Goal: Information Seeking & Learning: Check status

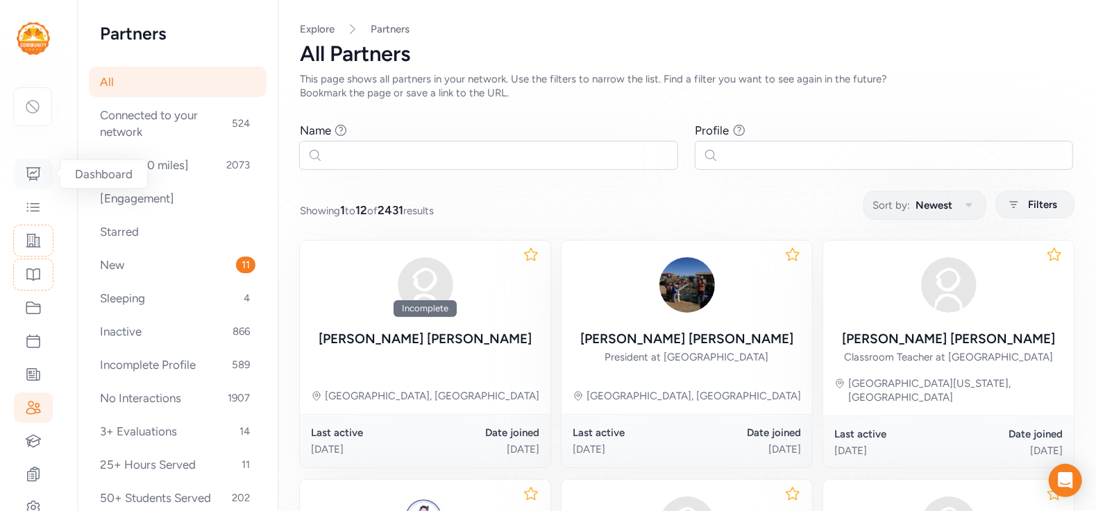
click at [26, 169] on icon at bounding box center [33, 174] width 17 height 17
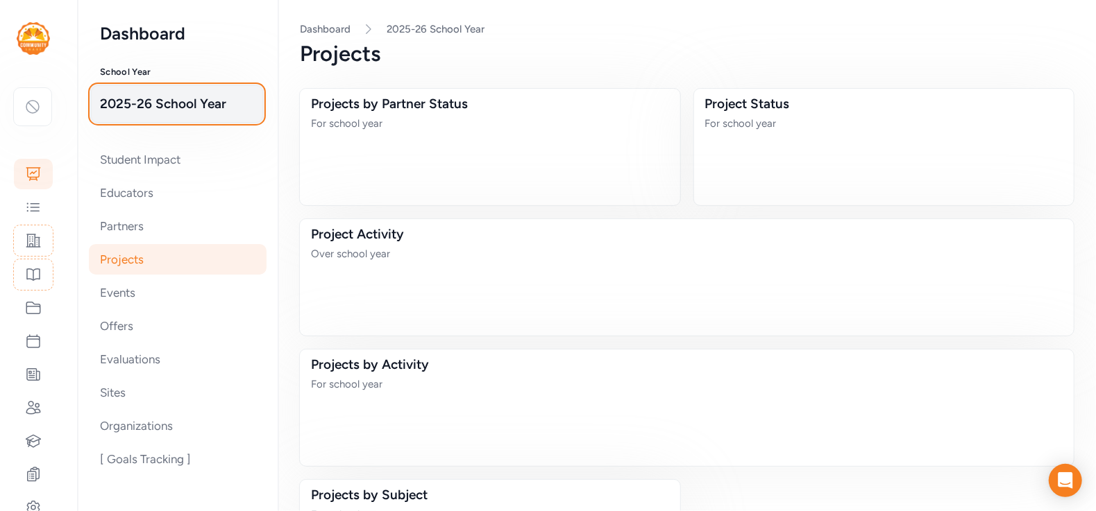
click at [145, 113] on span "2025-26 School Year" at bounding box center [177, 103] width 154 height 19
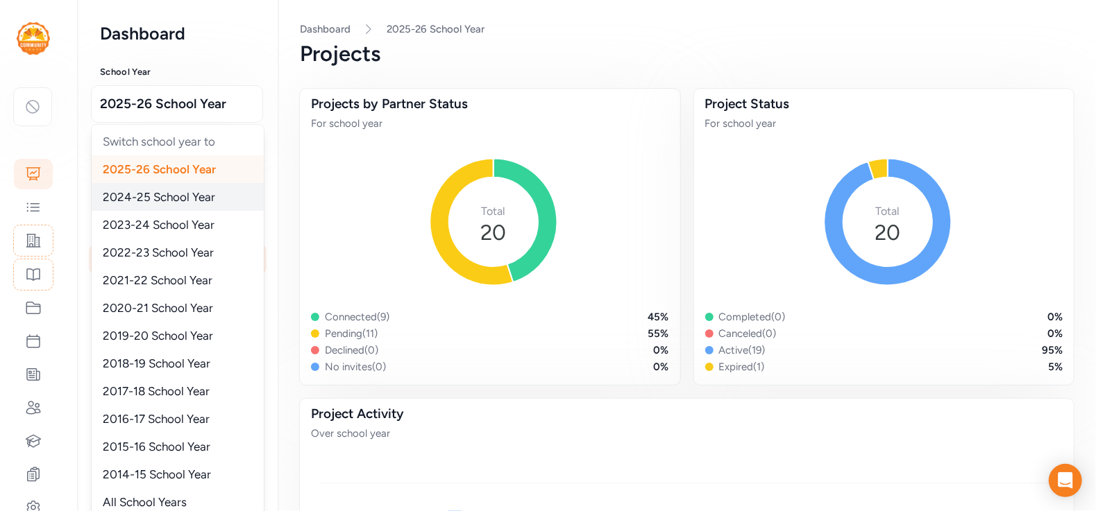
click at [139, 201] on span "2024-25 School Year" at bounding box center [159, 197] width 112 height 14
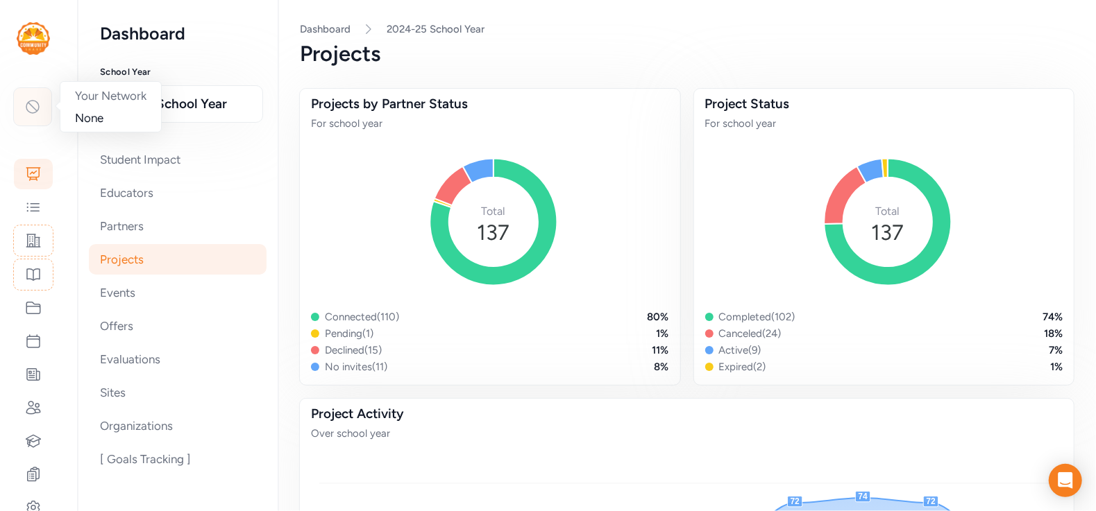
click at [42, 102] on div at bounding box center [32, 106] width 39 height 39
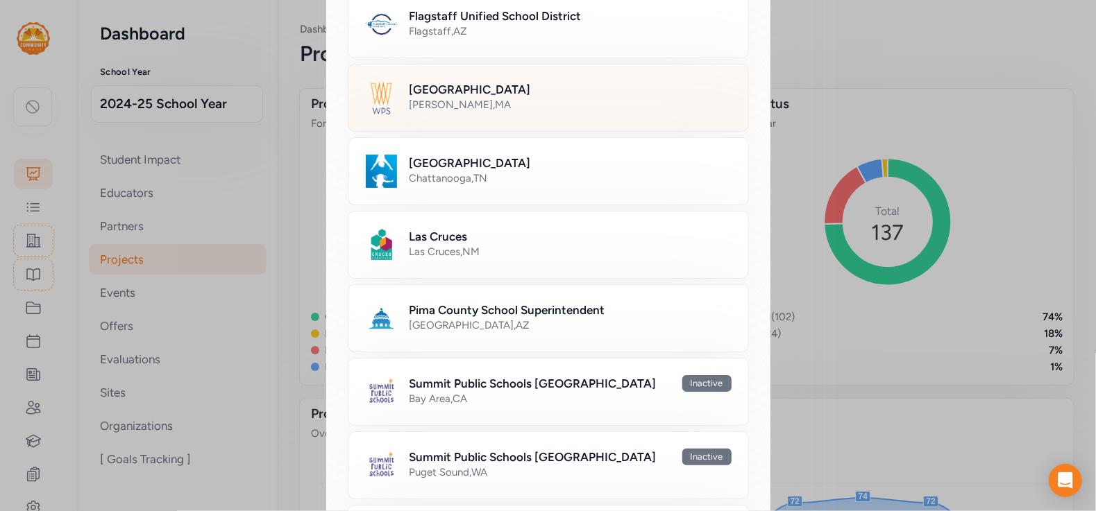
scroll to position [666, 0]
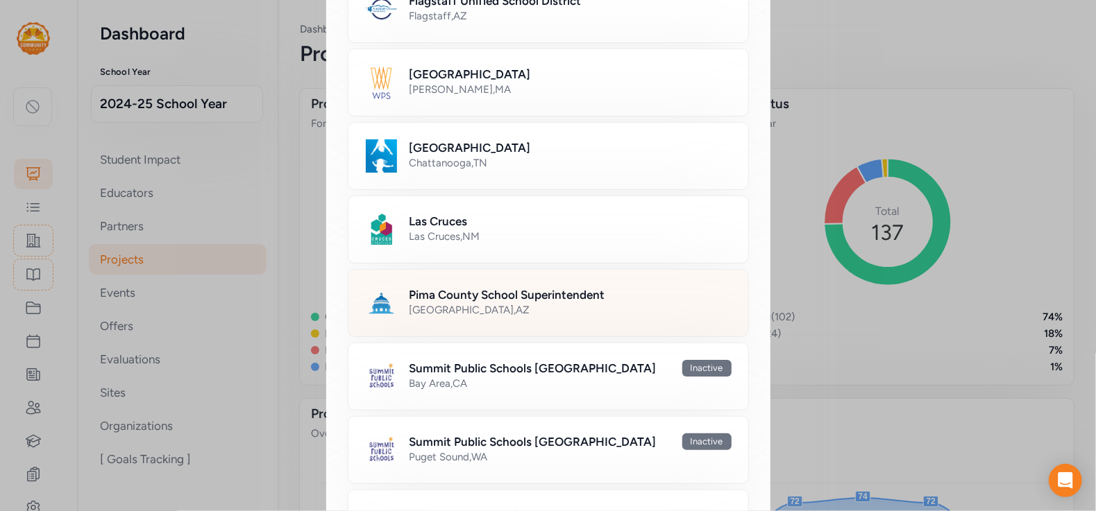
click at [504, 310] on div "[GEOGRAPHIC_DATA] , [GEOGRAPHIC_DATA]" at bounding box center [570, 310] width 322 height 14
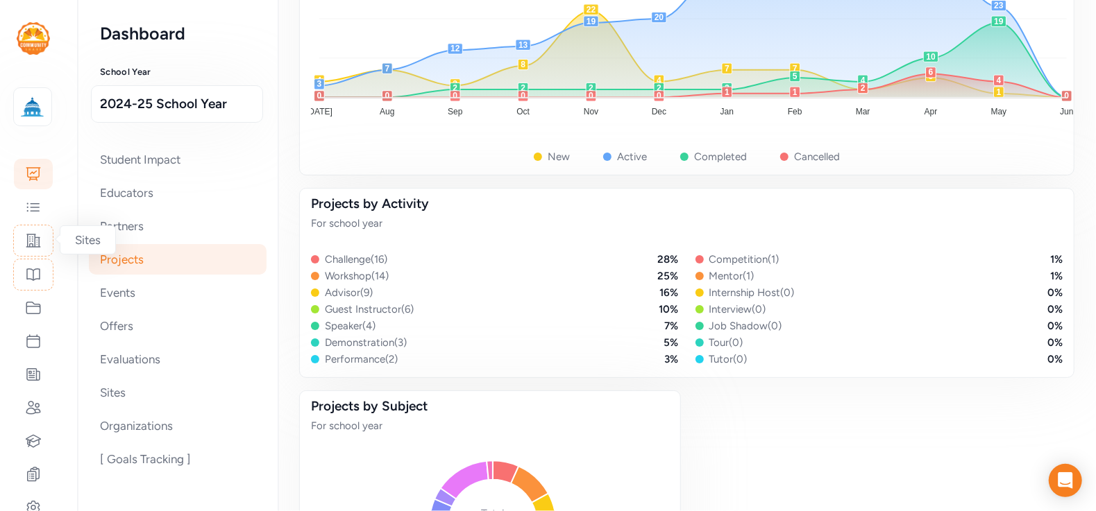
scroll to position [833, 0]
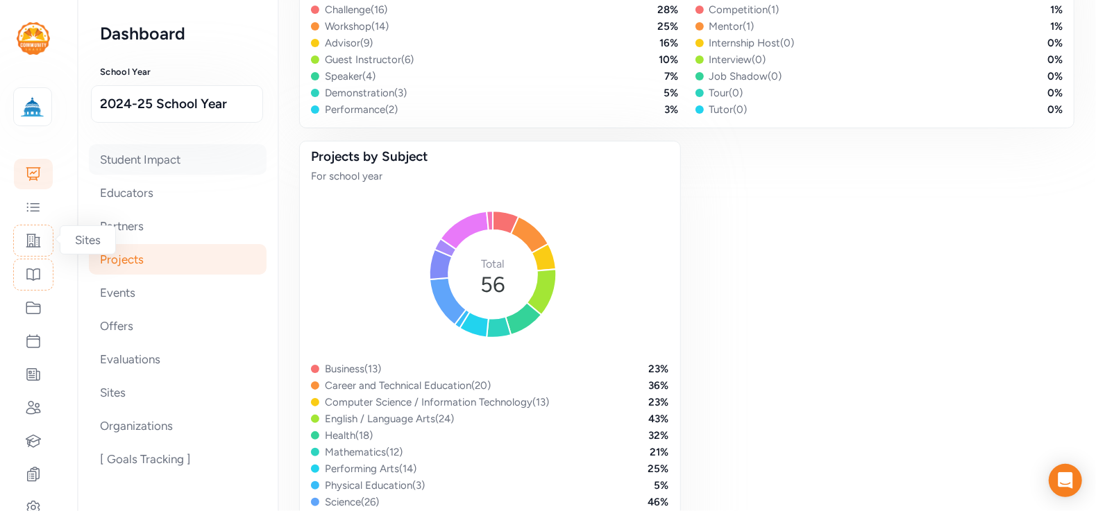
click at [120, 167] on div "Student Impact" at bounding box center [178, 159] width 178 height 31
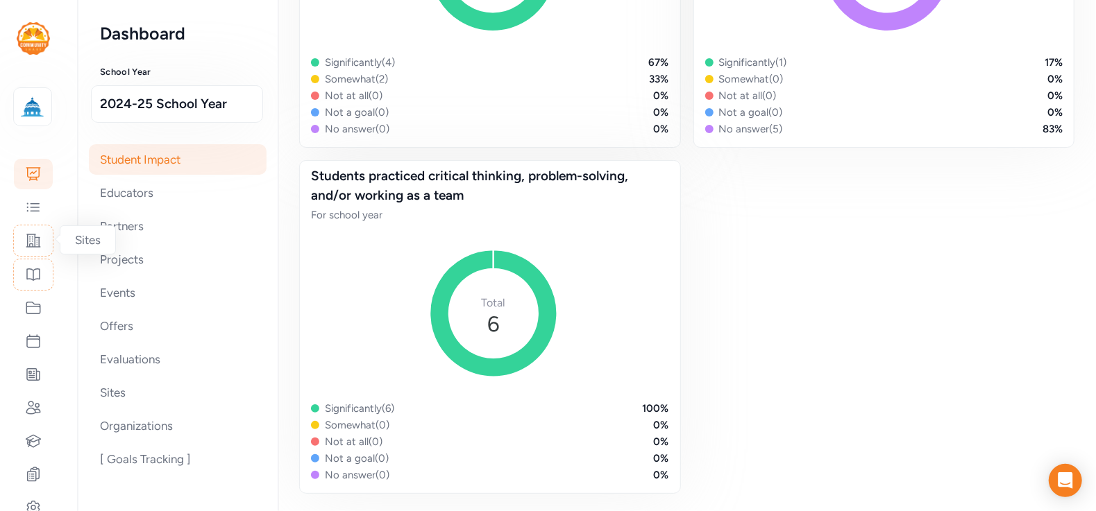
scroll to position [1897, 0]
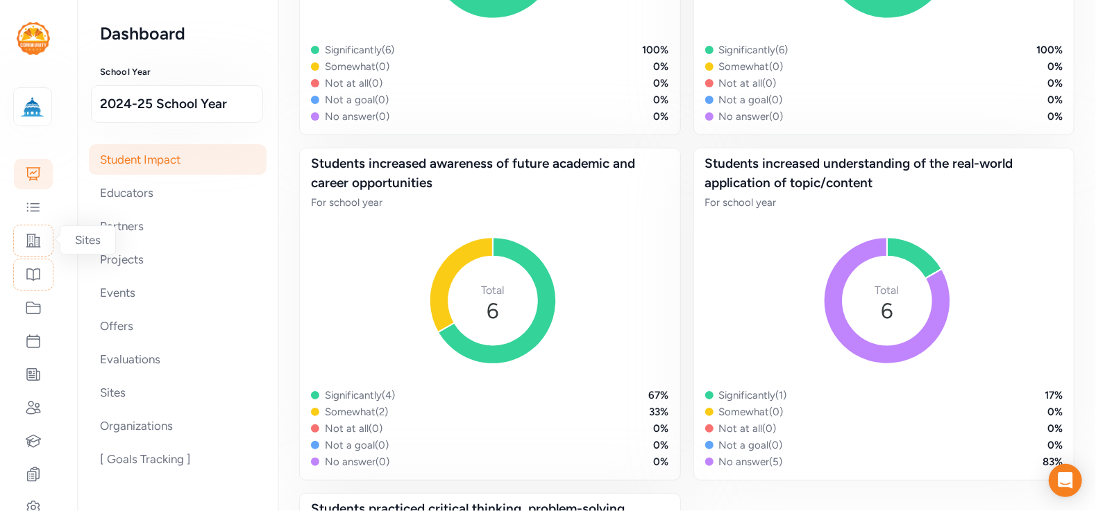
click at [683, 193] on div "Students were more engaged For school year Total 6 Significantly: 6 Significant…" at bounding box center [687, 324] width 774 height 1005
click at [126, 193] on div "Educators" at bounding box center [178, 193] width 178 height 31
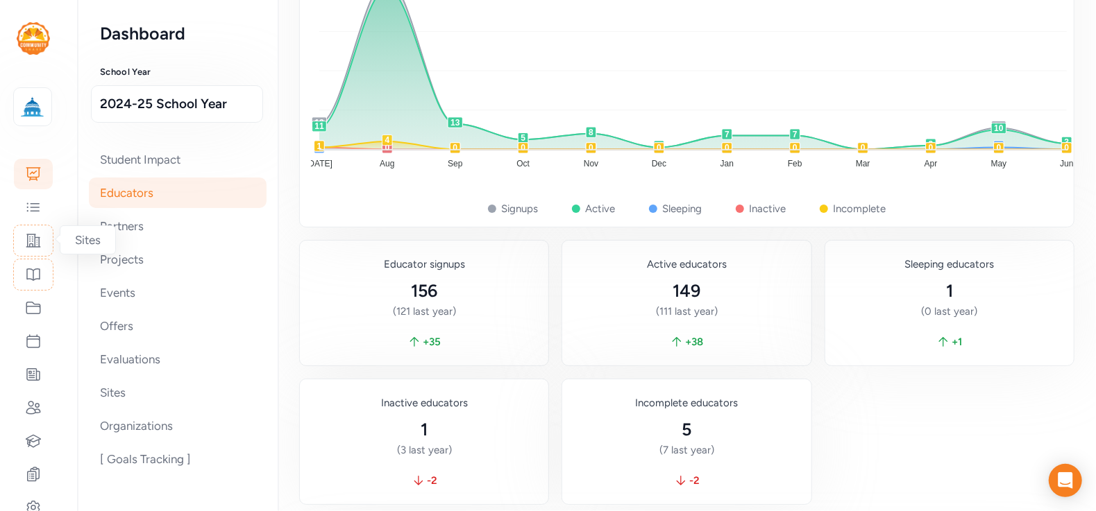
scroll to position [500, 0]
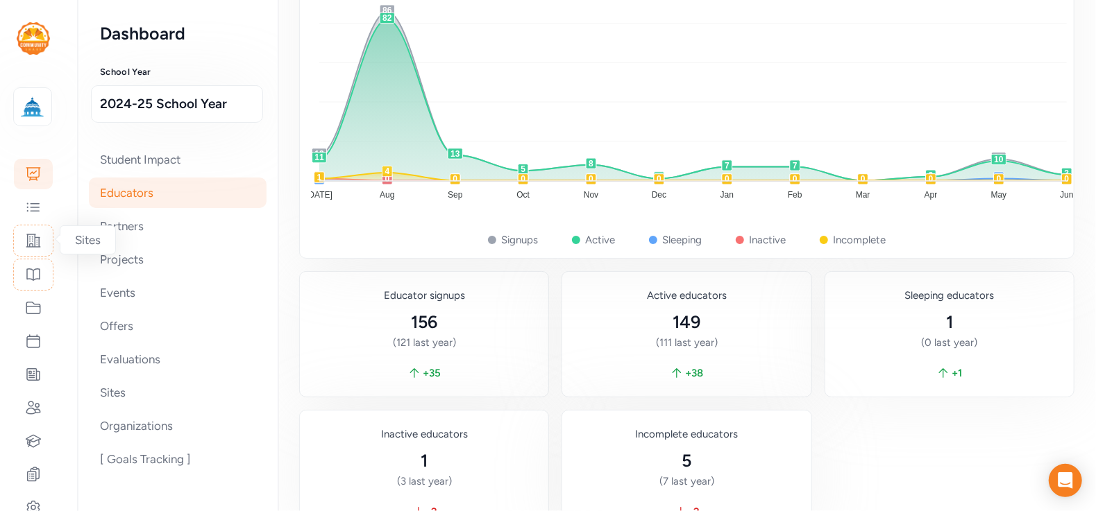
click at [550, 285] on div "Educator signups 156 (121 last year) + 35 Active educators 149 (111 last year) …" at bounding box center [687, 404] width 774 height 264
drag, startPoint x: 686, startPoint y: 323, endPoint x: 666, endPoint y: 320, distance: 21.0
click at [666, 320] on div "149" at bounding box center [686, 322] width 226 height 22
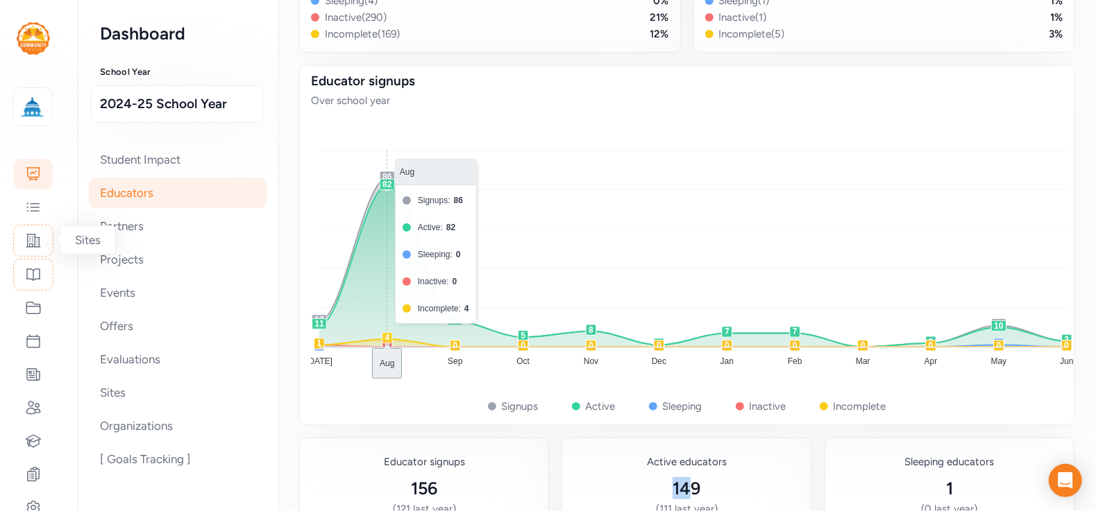
scroll to position [0, 0]
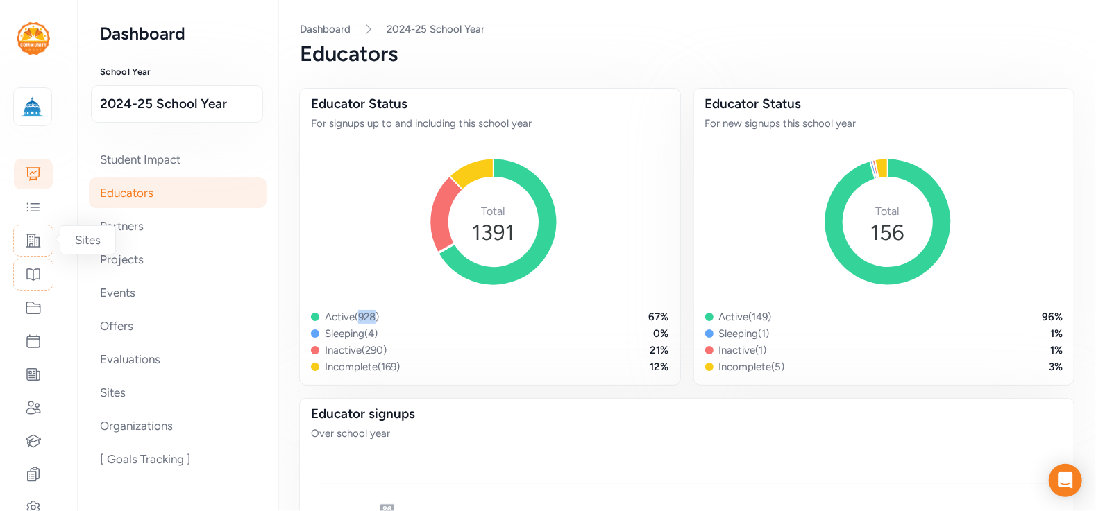
drag, startPoint x: 346, startPoint y: 323, endPoint x: 366, endPoint y: 323, distance: 20.1
click at [366, 323] on div "Active ( 928 )" at bounding box center [352, 317] width 54 height 14
click at [166, 248] on div "Projects" at bounding box center [178, 259] width 178 height 31
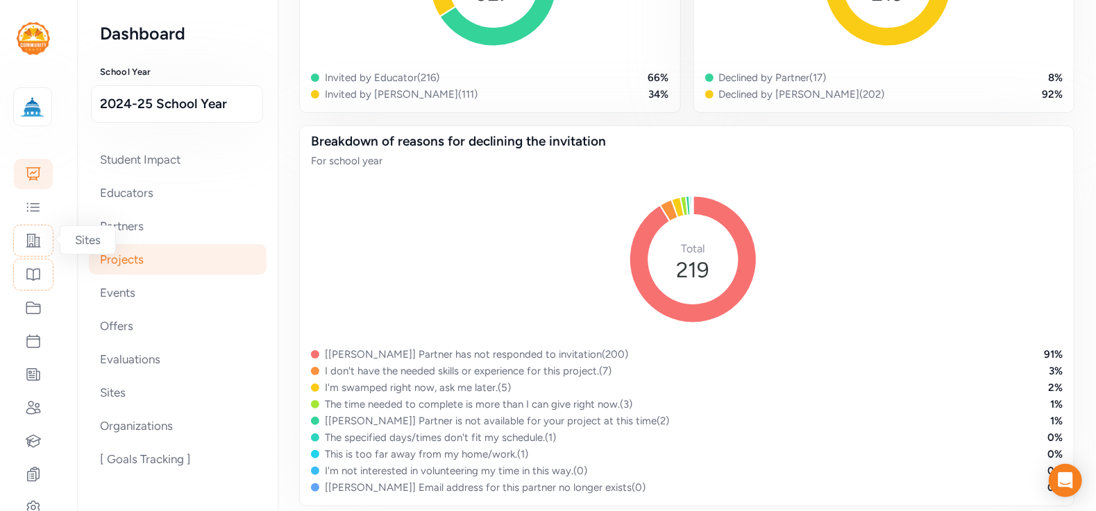
scroll to position [2164, 0]
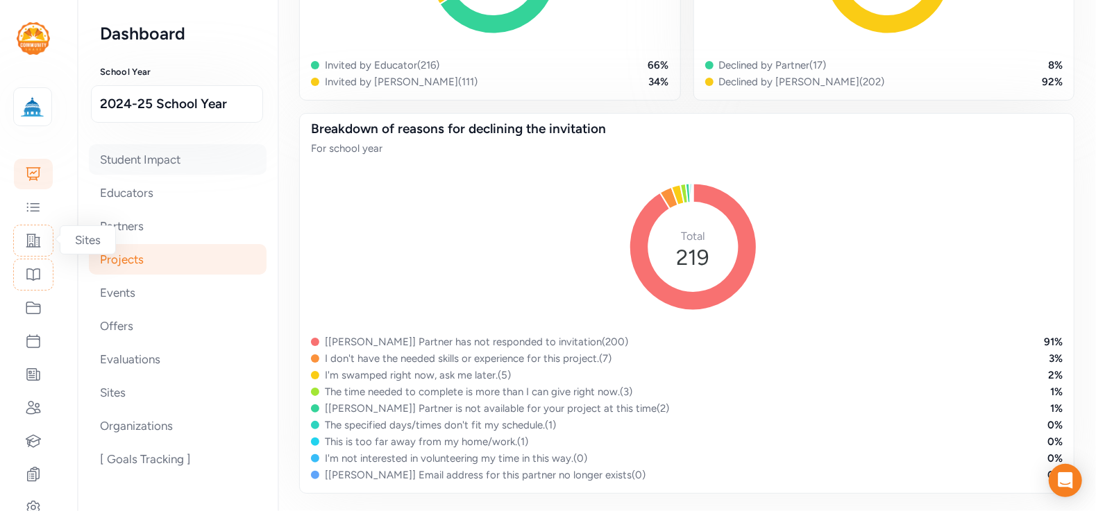
click at [160, 158] on div "Student Impact" at bounding box center [178, 159] width 178 height 31
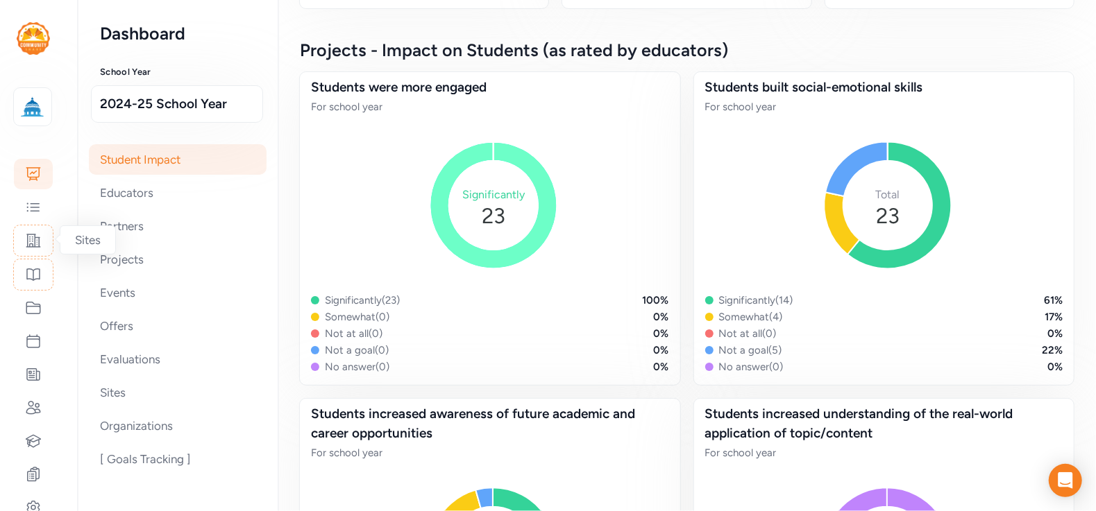
scroll to position [583, 0]
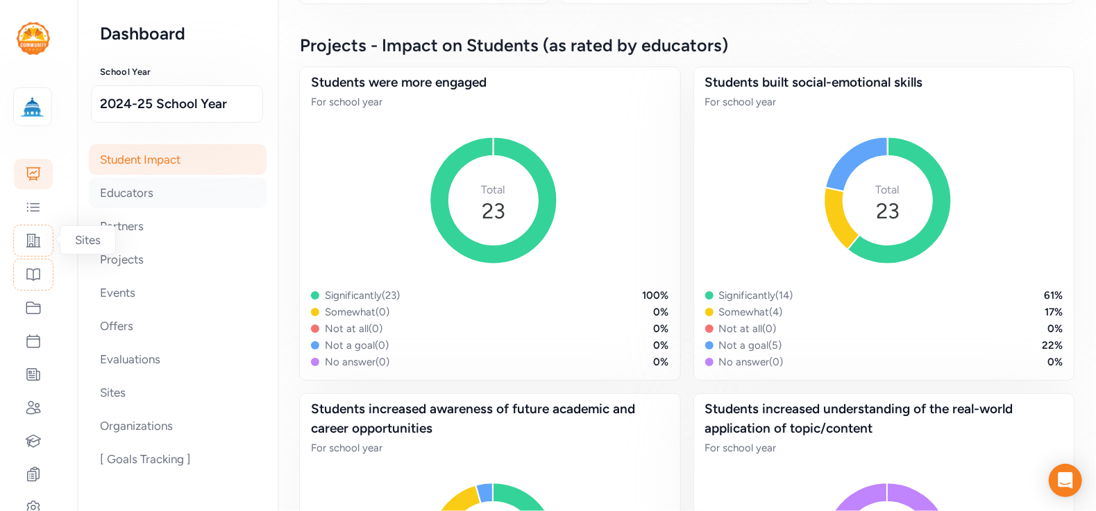
click at [121, 187] on div "Educators" at bounding box center [178, 193] width 178 height 31
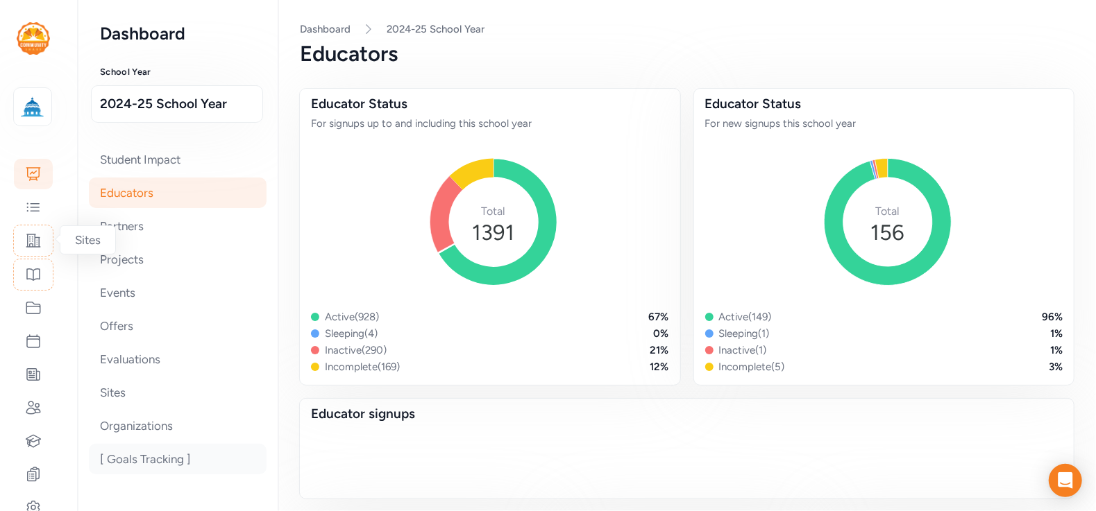
click at [165, 468] on div "[ Goals Tracking ]" at bounding box center [178, 459] width 178 height 31
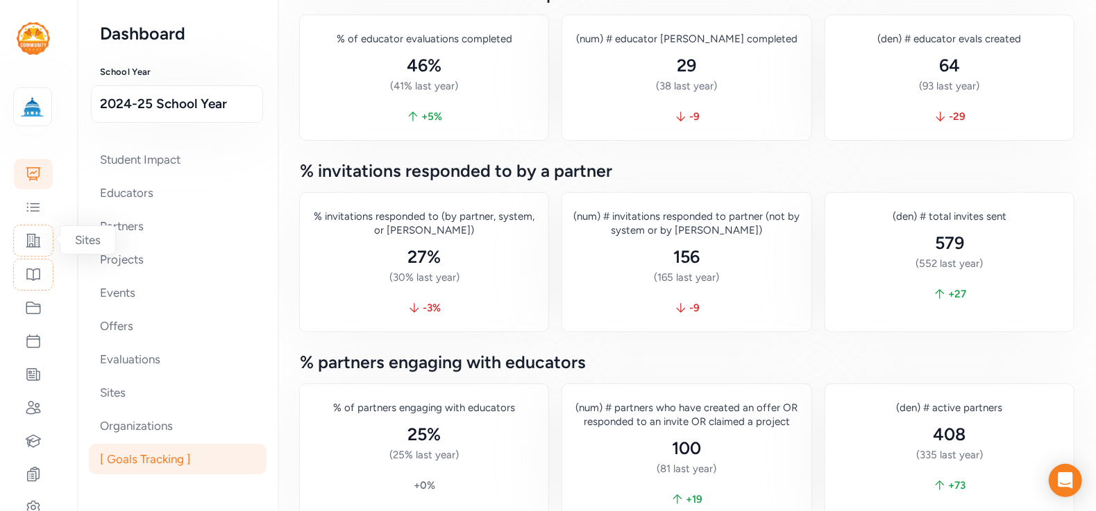
scroll to position [435, 0]
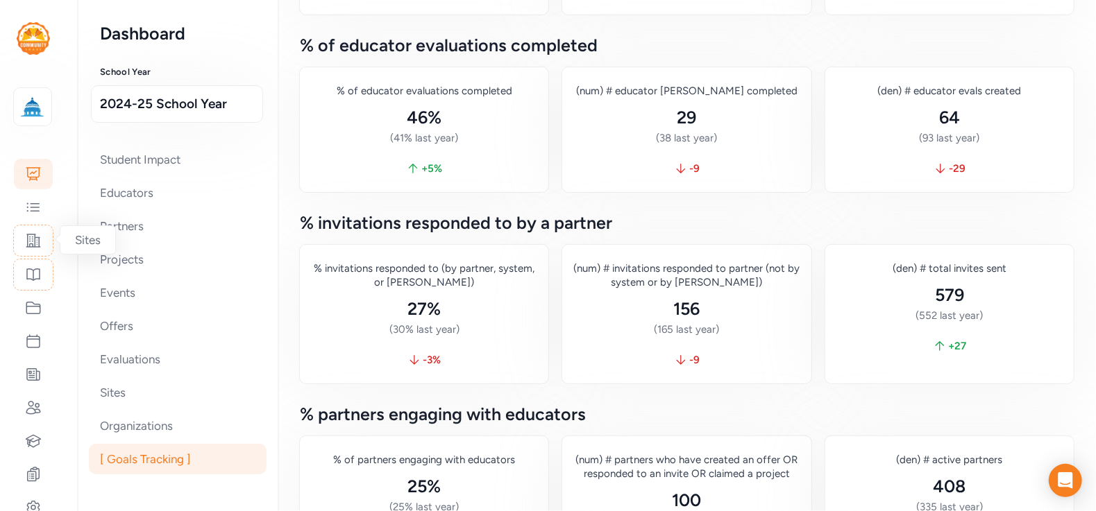
click at [547, 204] on div "School year 2024-25 School Year Page [ Goals Tracking ] Dashboard 2024-25 Schoo…" at bounding box center [687, 81] width 818 height 1033
click at [133, 427] on div "Organizations" at bounding box center [178, 426] width 178 height 31
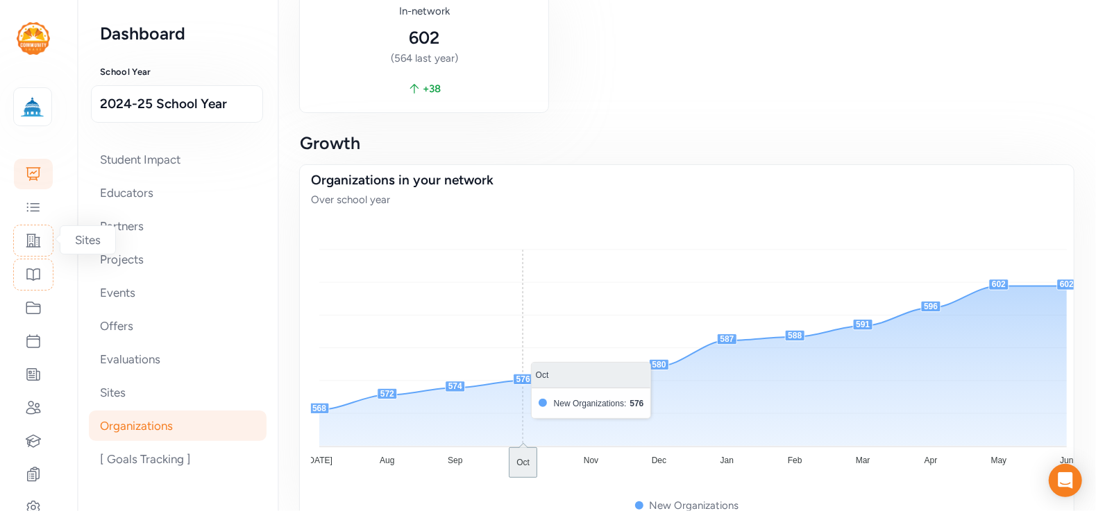
scroll to position [165, 0]
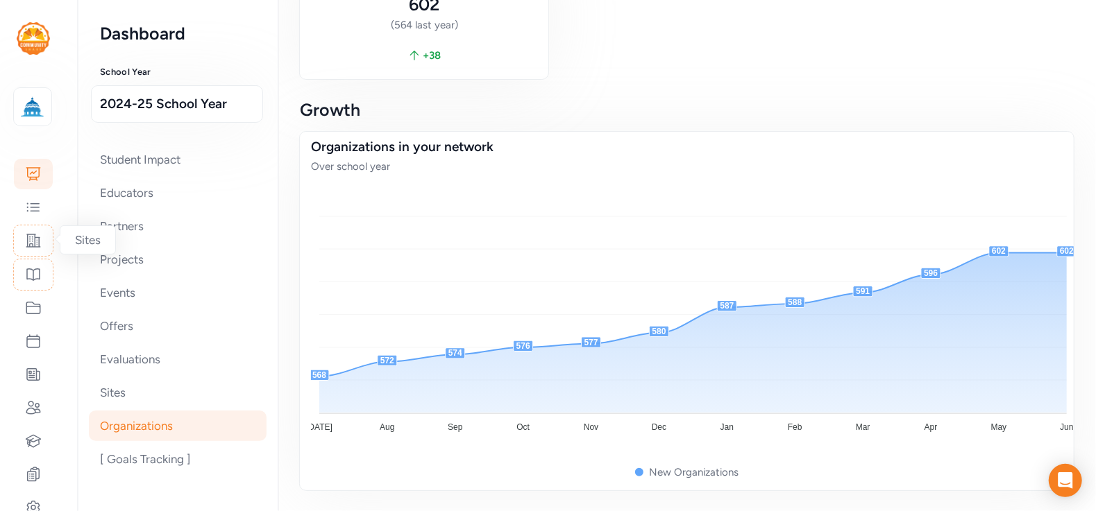
click at [630, 99] on div "School year 2024-25 School Year Page Organizations Dashboard 2024-25 School Yea…" at bounding box center [687, 174] width 818 height 678
click at [136, 388] on div "Sites" at bounding box center [178, 393] width 178 height 31
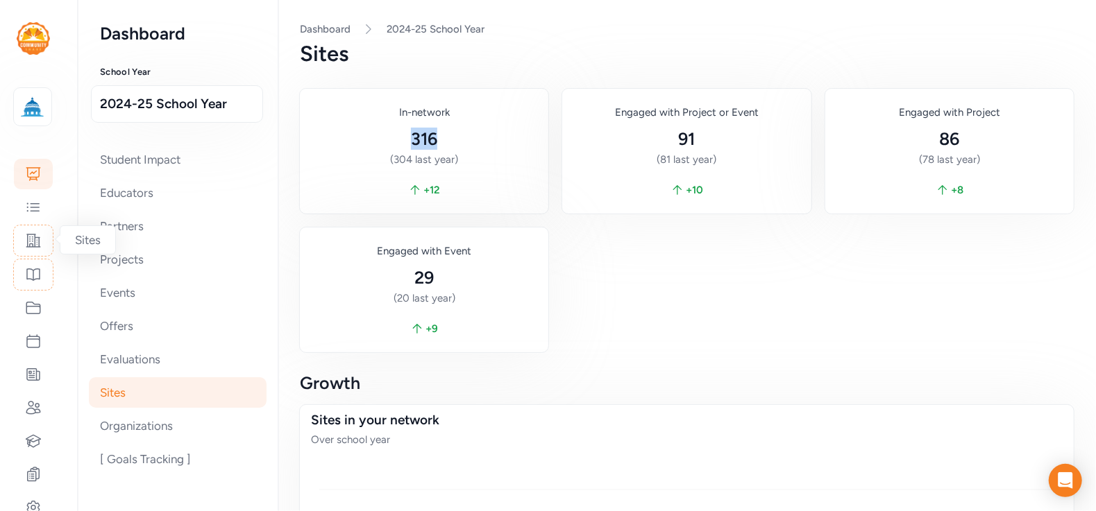
drag, startPoint x: 401, startPoint y: 141, endPoint x: 437, endPoint y: 142, distance: 36.1
click at [437, 142] on div "316" at bounding box center [424, 139] width 226 height 22
click at [112, 363] on div "Evaluations" at bounding box center [178, 359] width 178 height 31
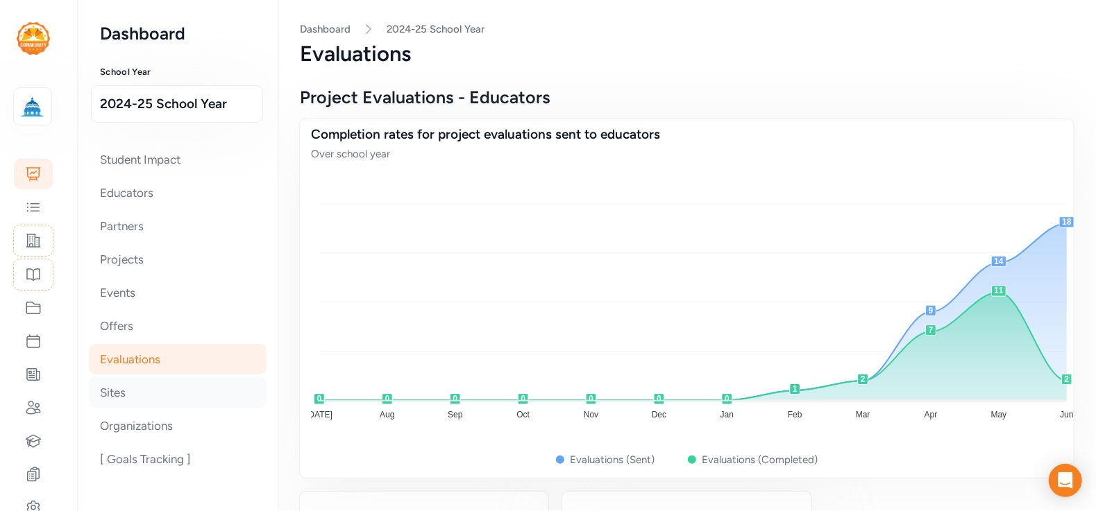
click at [108, 391] on div "Sites" at bounding box center [178, 393] width 178 height 31
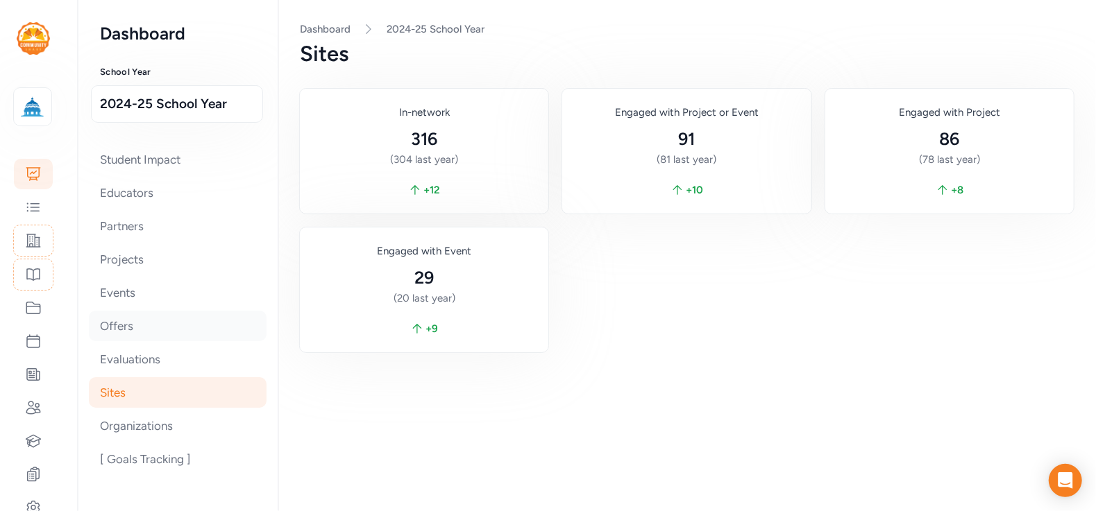
click at [102, 316] on div "Offers" at bounding box center [178, 326] width 178 height 31
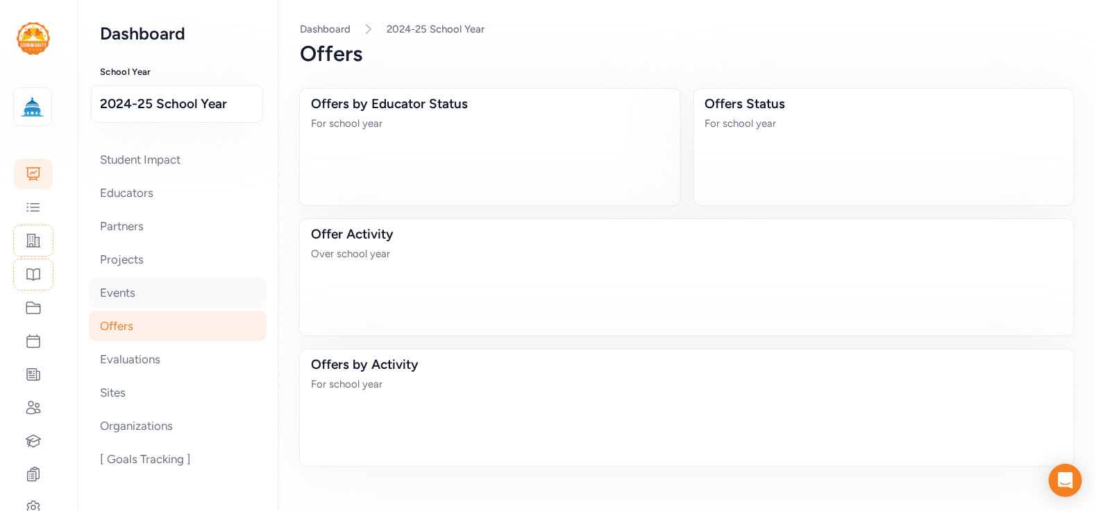
click at [114, 290] on div "Events" at bounding box center [178, 293] width 178 height 31
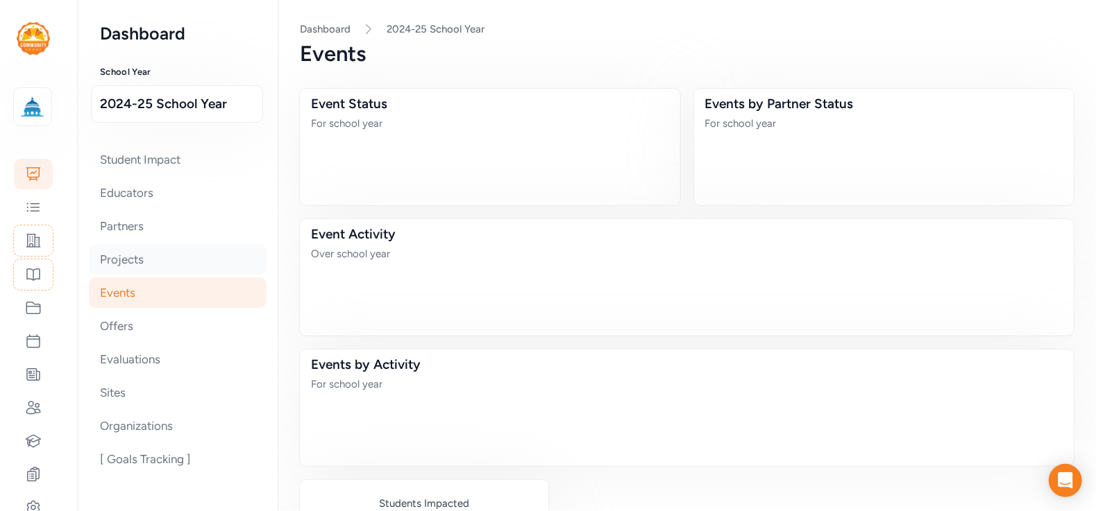
click at [121, 264] on div "Projects" at bounding box center [178, 259] width 178 height 31
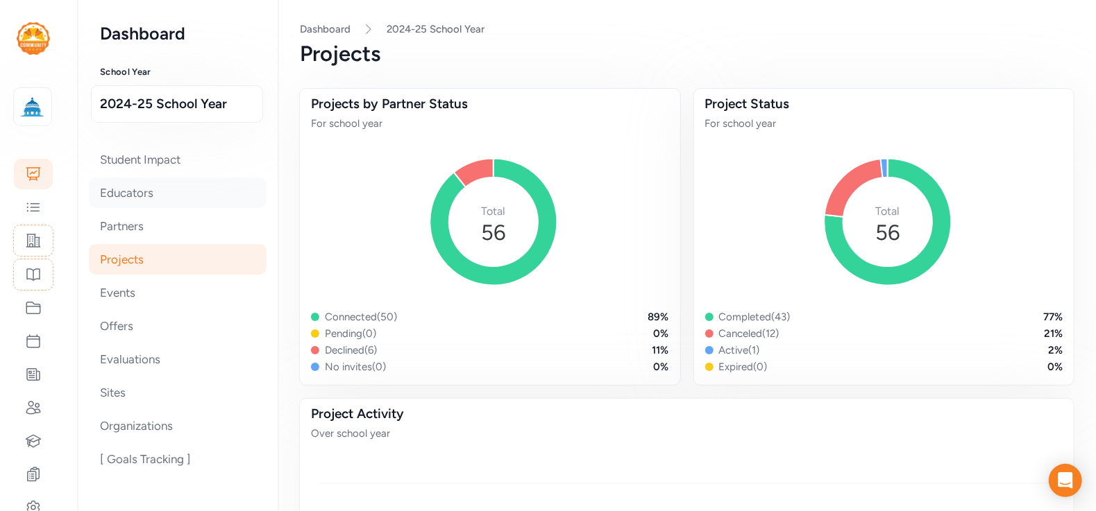
click at [117, 198] on div "Educators" at bounding box center [178, 193] width 178 height 31
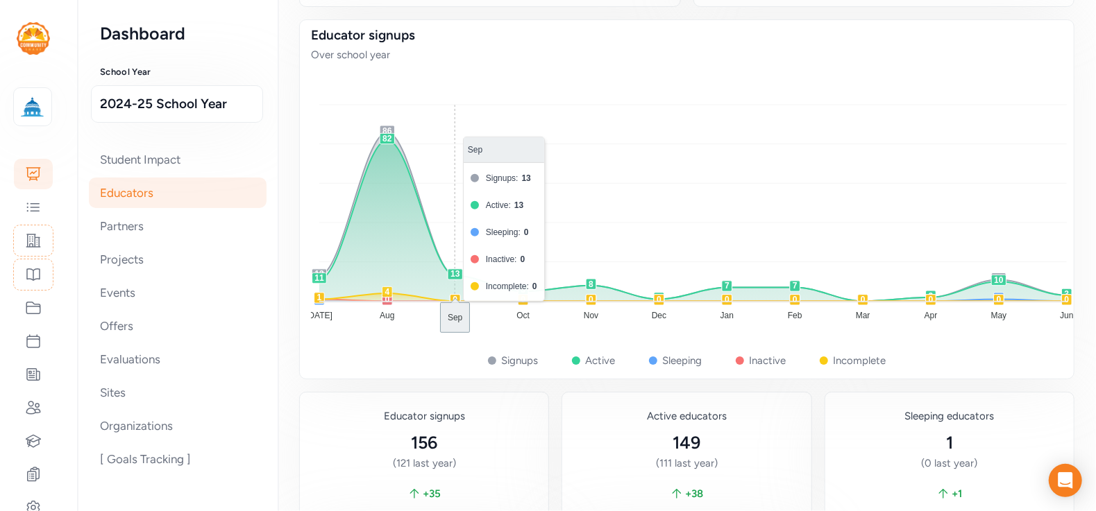
scroll to position [666, 0]
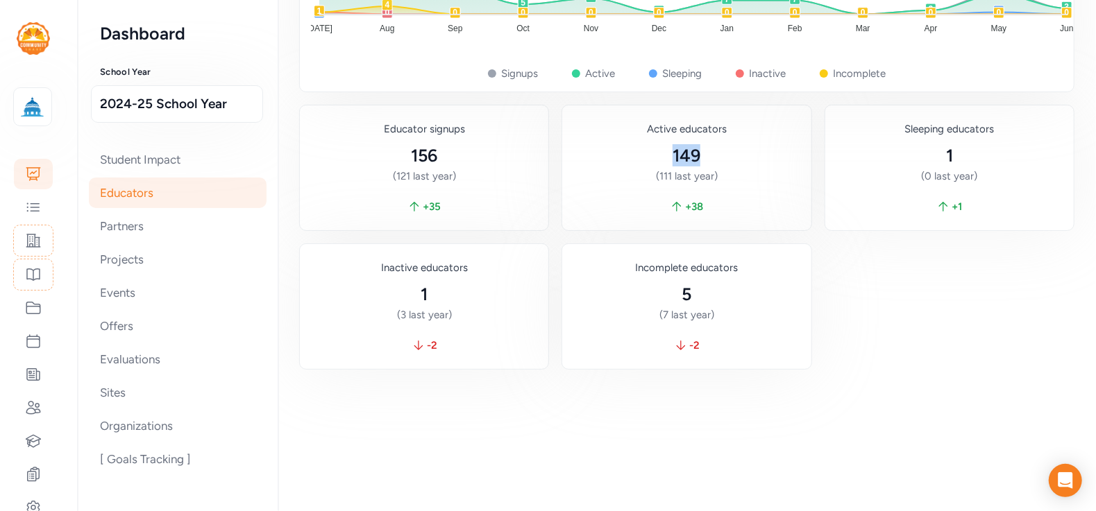
drag, startPoint x: 700, startPoint y: 159, endPoint x: 661, endPoint y: 155, distance: 39.0
click at [661, 155] on div "149" at bounding box center [686, 155] width 226 height 22
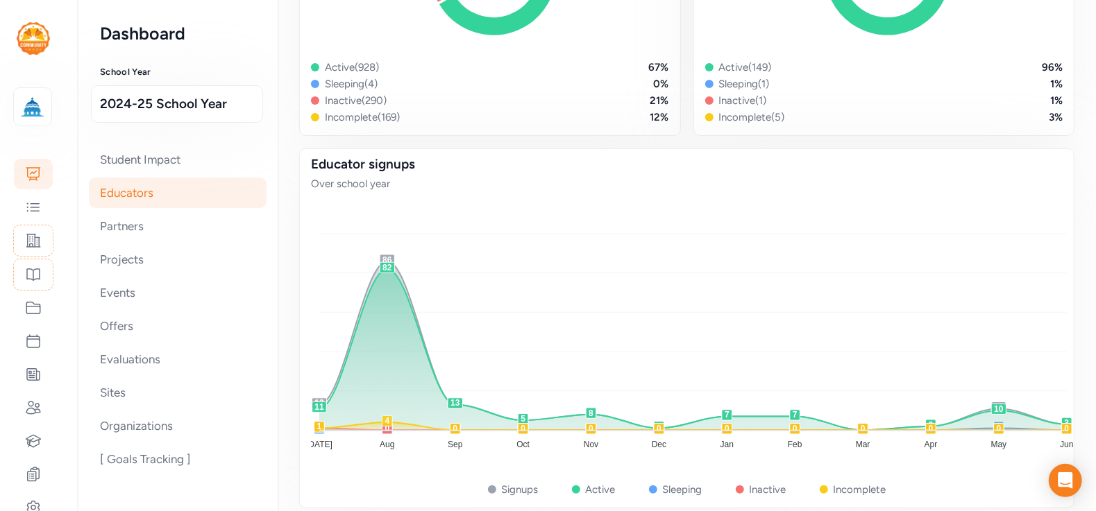
scroll to position [0, 0]
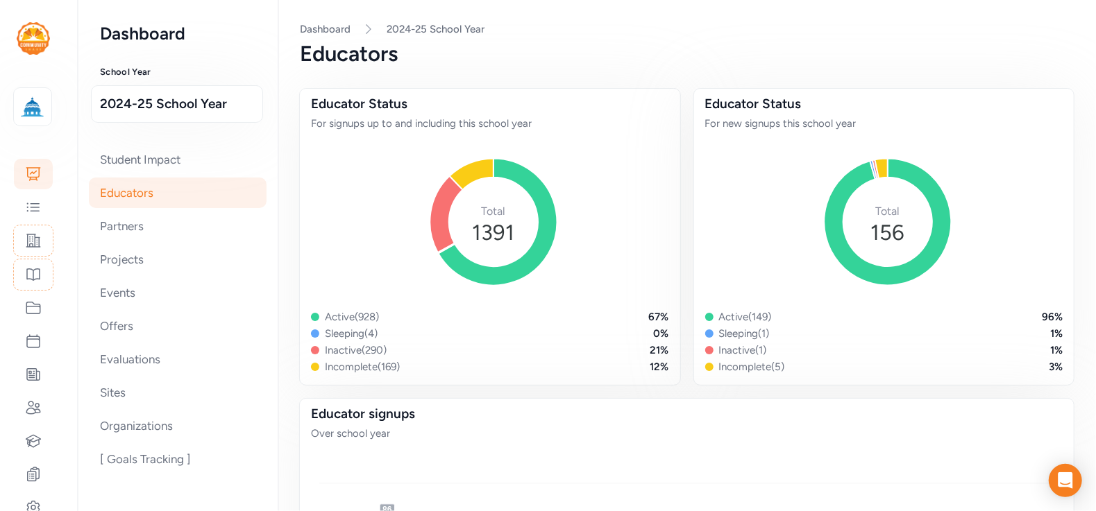
click at [677, 61] on div "Educators" at bounding box center [687, 54] width 774 height 25
